Goal: Navigation & Orientation: Find specific page/section

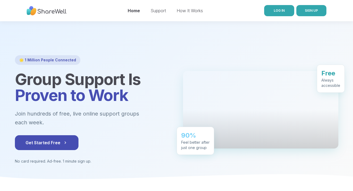
click at [284, 7] on link "LOG IN" at bounding box center [279, 10] width 30 height 11
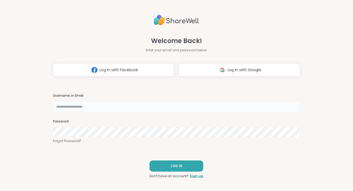
type input "*********"
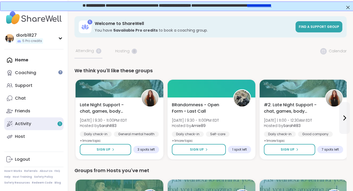
click at [45, 124] on link "Activity 1" at bounding box center [33, 124] width 59 height 13
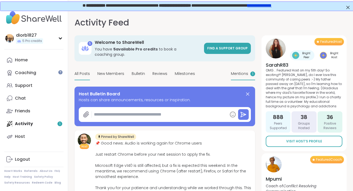
click at [253, 74] on span "1" at bounding box center [252, 74] width 1 height 5
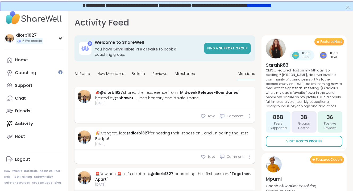
click at [206, 102] on span "[DATE]" at bounding box center [173, 103] width 157 height 5
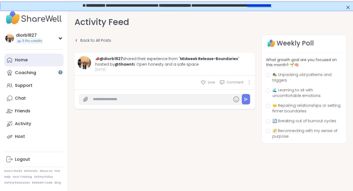
click at [31, 57] on link "Home" at bounding box center [33, 60] width 59 height 13
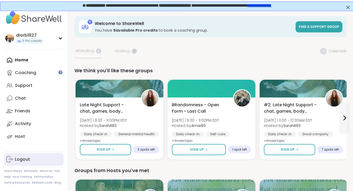
click at [26, 161] on div "Logout" at bounding box center [22, 160] width 15 height 6
